Goal: Task Accomplishment & Management: Use online tool/utility

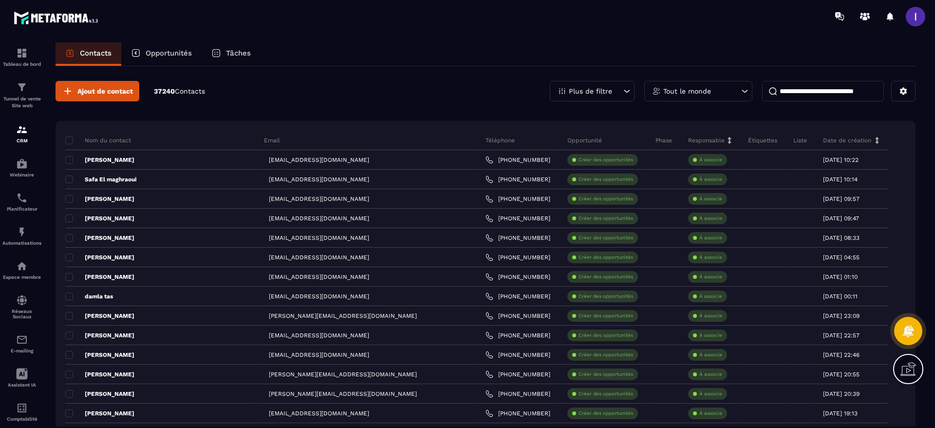
drag, startPoint x: 0, startPoint y: 0, endPoint x: 912, endPoint y: 15, distance: 912.2
click at [912, 15] on span at bounding box center [915, 16] width 19 height 19
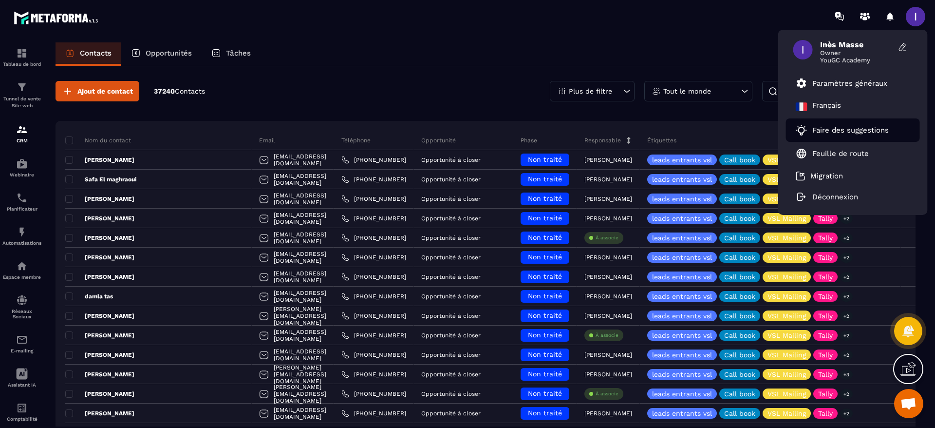
scroll to position [351, 0]
click at [739, 44] on div "Contacts Opportunités Tâches" at bounding box center [486, 53] width 860 height 23
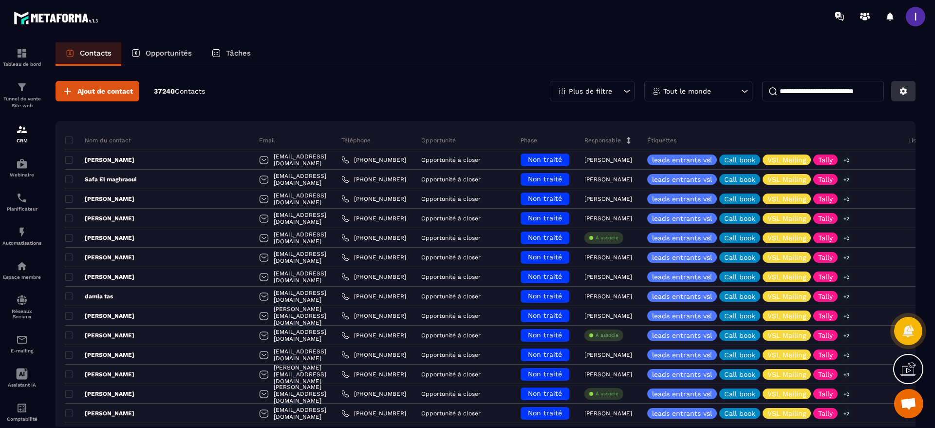
click at [902, 92] on icon at bounding box center [903, 91] width 9 height 9
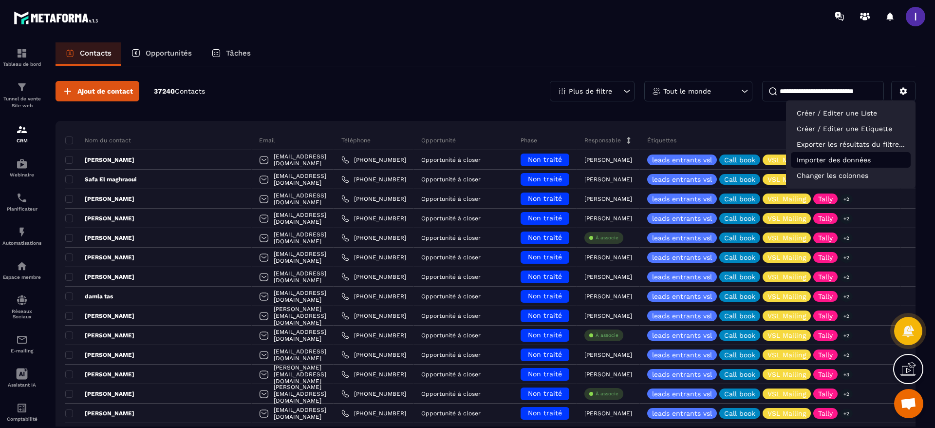
click at [813, 158] on p "Importer des données" at bounding box center [851, 160] width 120 height 16
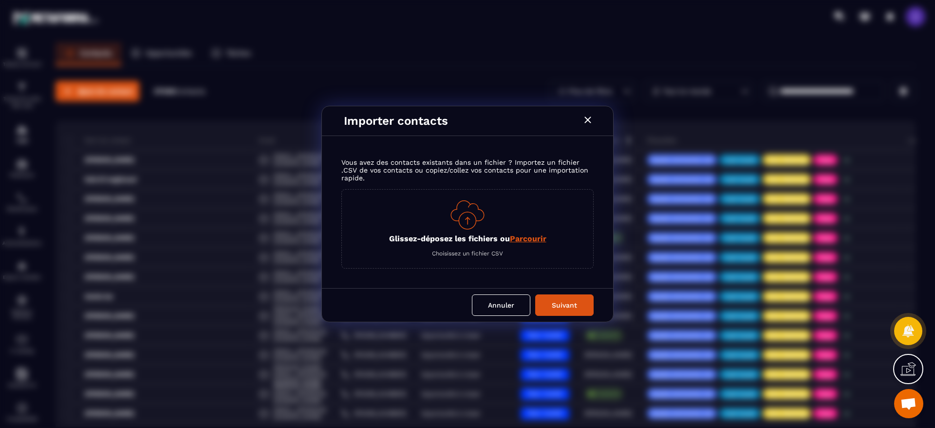
click at [539, 236] on span "Parcourir" at bounding box center [528, 238] width 37 height 9
click at [0, 0] on input "Glissez-déposez les fichiers ou Parcourir" at bounding box center [0, 0] width 0 height 0
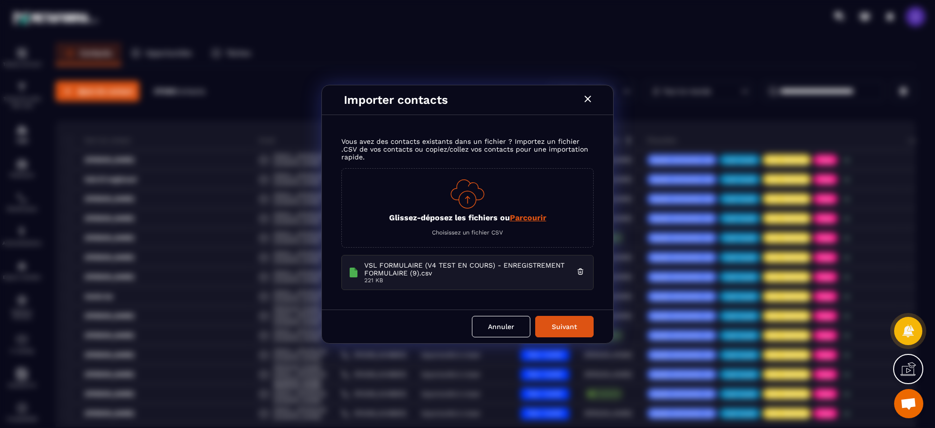
drag, startPoint x: 561, startPoint y: 323, endPoint x: 465, endPoint y: 214, distance: 146.3
click at [561, 323] on button "Suivant" at bounding box center [564, 326] width 58 height 21
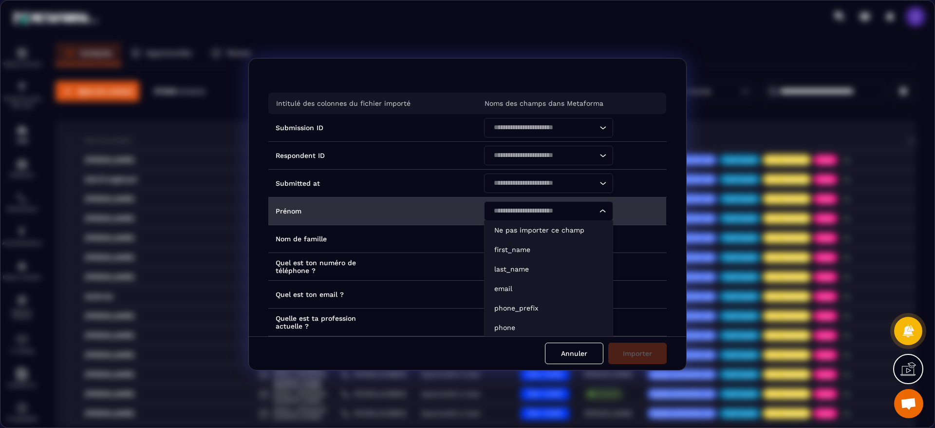
click at [526, 217] on div "Search for option" at bounding box center [543, 210] width 109 height 19
click at [522, 252] on p "first_name" at bounding box center [548, 249] width 109 height 10
